Goal: Task Accomplishment & Management: Use online tool/utility

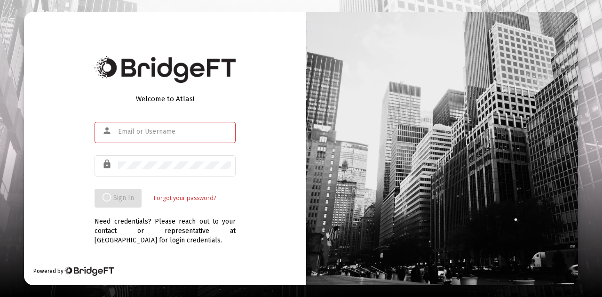
click at [145, 130] on input "text" at bounding box center [174, 132] width 113 height 8
type input "chris.dunker@se.com"
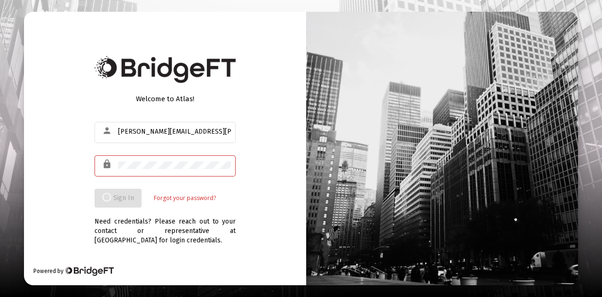
click at [254, 179] on div "Welcome to Atlas! person chris.dunker@se.com lock Sign In Forgot your password?…" at bounding box center [165, 148] width 282 height 273
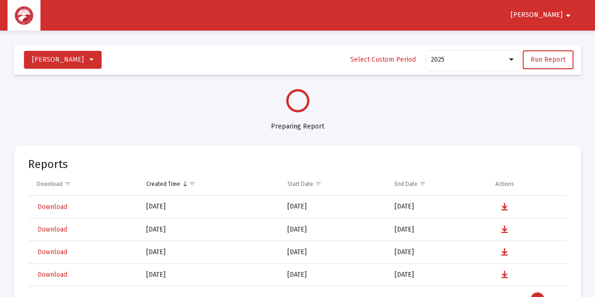
select select "View all"
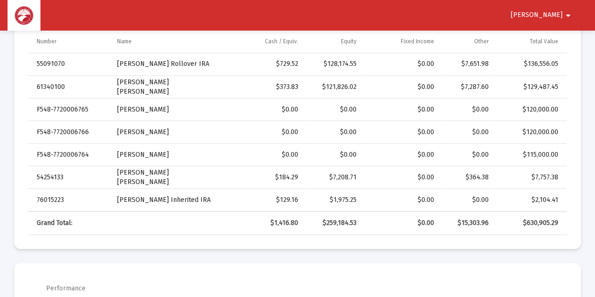
scroll to position [329, 0]
